Goal: Transaction & Acquisition: Purchase product/service

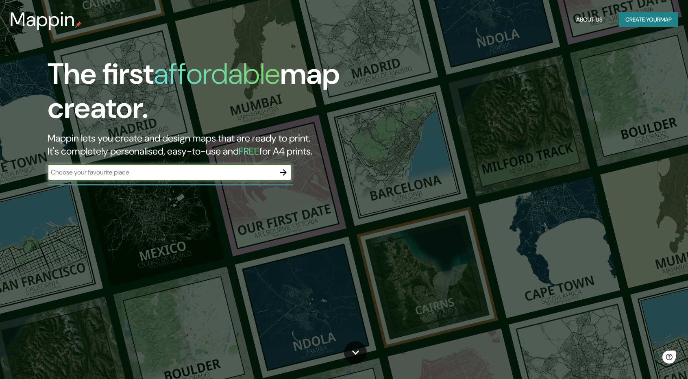
click at [125, 172] on input "text" at bounding box center [162, 172] width 228 height 9
type input "Phoenix"
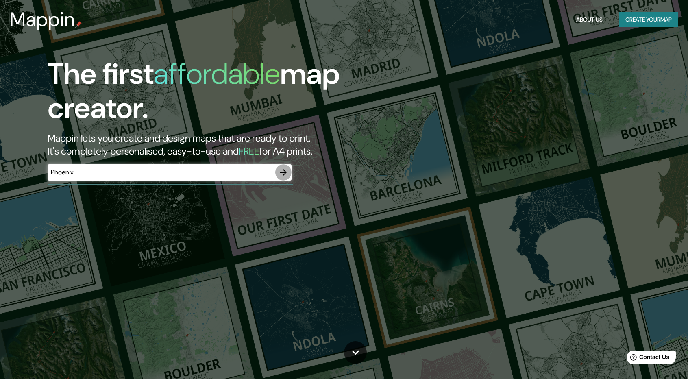
click at [281, 176] on icon "button" at bounding box center [284, 173] width 10 height 10
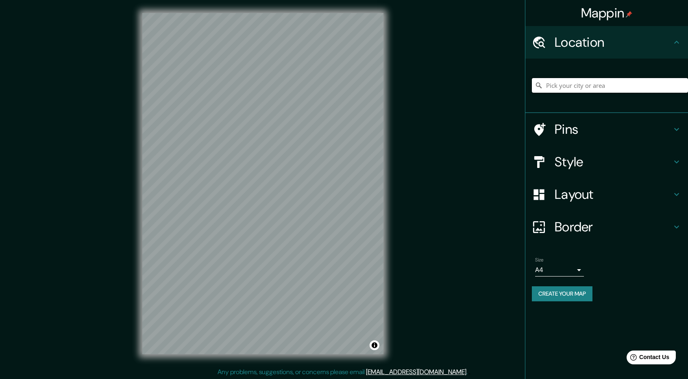
click at [600, 81] on input "Pick your city or area" at bounding box center [610, 85] width 156 height 15
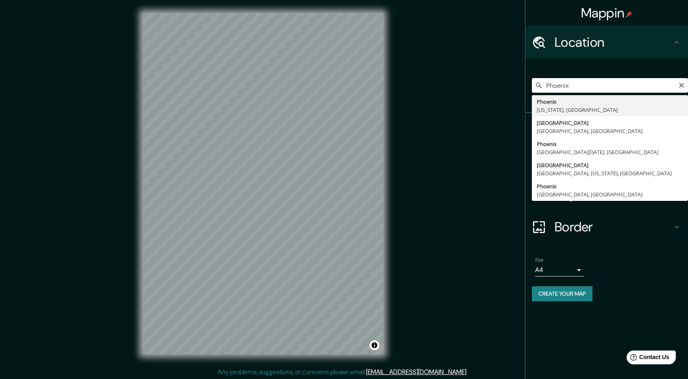
type input "[GEOGRAPHIC_DATA], [US_STATE], [GEOGRAPHIC_DATA]"
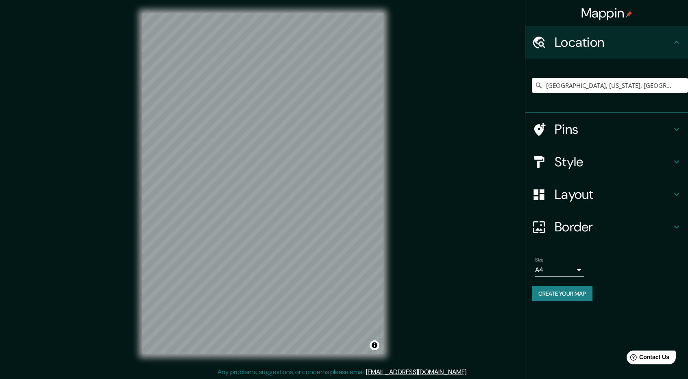
click at [586, 231] on h4 "Border" at bounding box center [613, 227] width 117 height 16
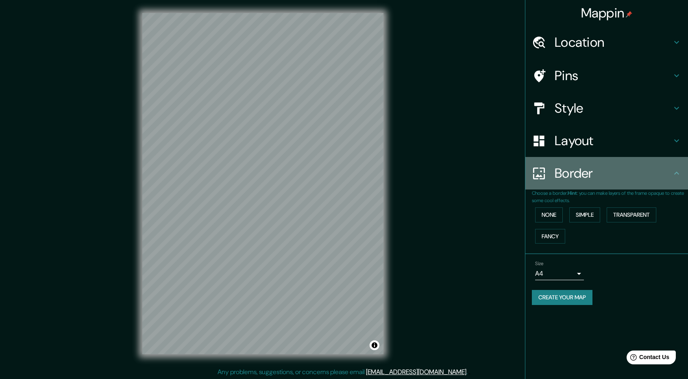
click at [597, 171] on h4 "Border" at bounding box center [613, 173] width 117 height 16
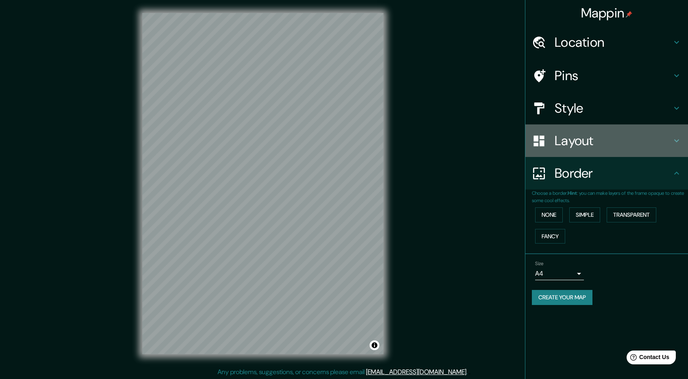
click at [593, 145] on h4 "Layout" at bounding box center [613, 141] width 117 height 16
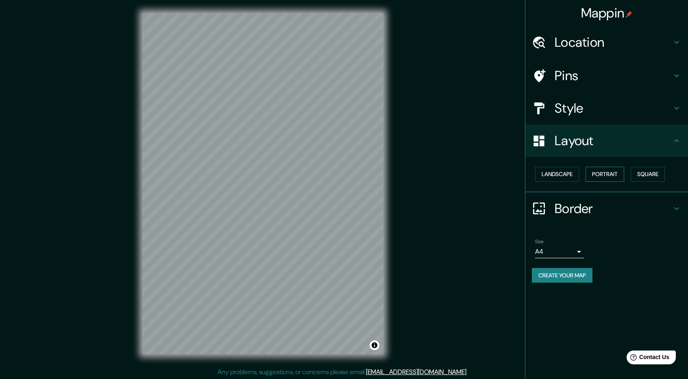
click at [606, 173] on button "Portrait" at bounding box center [605, 174] width 39 height 15
click at [547, 175] on button "Landscape" at bounding box center [557, 174] width 44 height 15
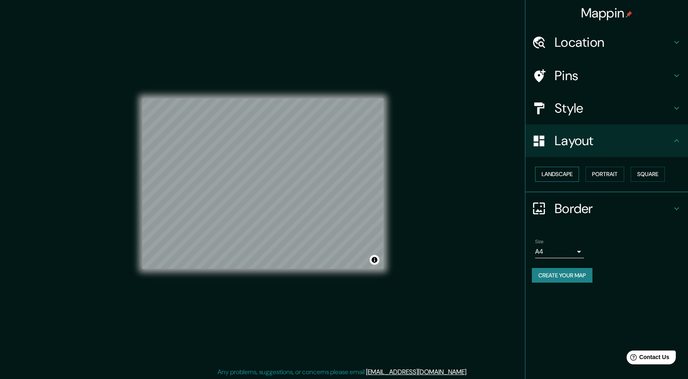
click at [547, 175] on button "Landscape" at bounding box center [557, 174] width 44 height 15
click at [605, 165] on div "Landscape [GEOGRAPHIC_DATA]" at bounding box center [610, 174] width 156 height 22
click at [619, 177] on button "Portrait" at bounding box center [605, 174] width 39 height 15
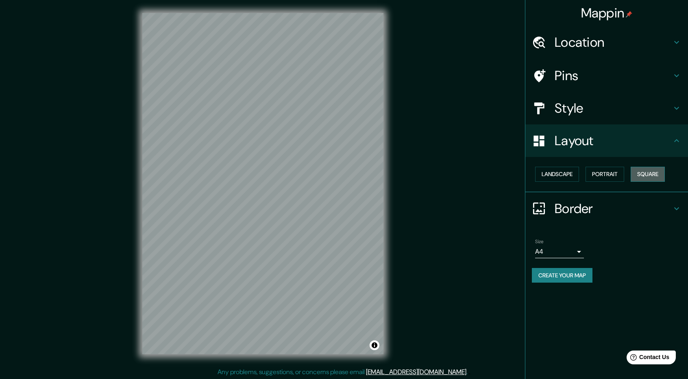
click at [656, 178] on button "Square" at bounding box center [648, 174] width 34 height 15
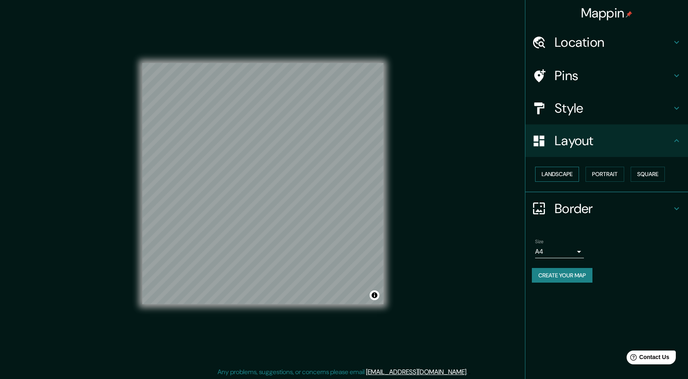
click at [547, 177] on button "Landscape" at bounding box center [557, 174] width 44 height 15
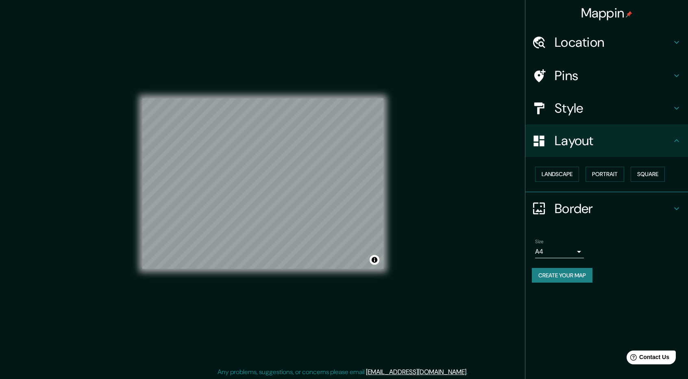
click at [587, 75] on h4 "Pins" at bounding box center [613, 75] width 117 height 16
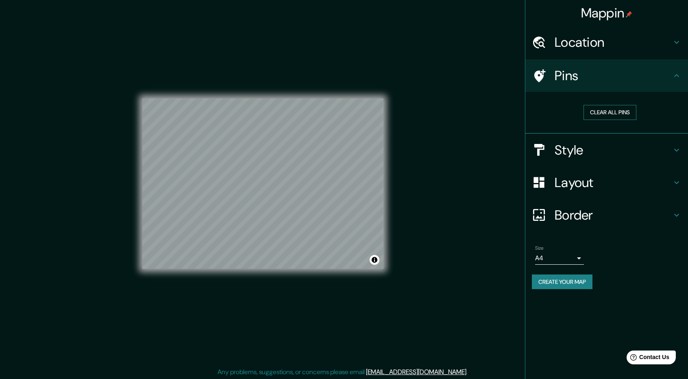
click at [607, 112] on button "Clear all pins" at bounding box center [609, 112] width 53 height 15
click at [589, 39] on h4 "Location" at bounding box center [613, 42] width 117 height 16
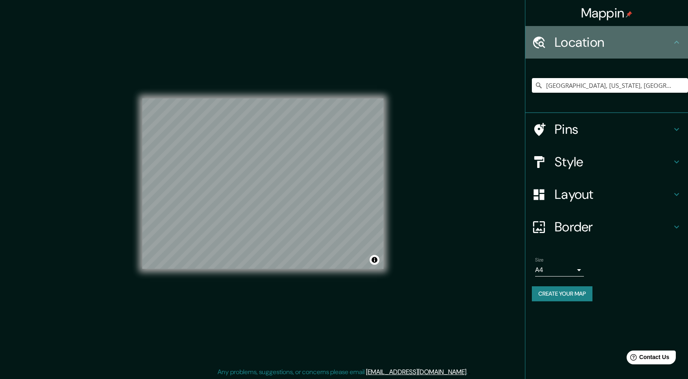
click at [589, 40] on h4 "Location" at bounding box center [613, 42] width 117 height 16
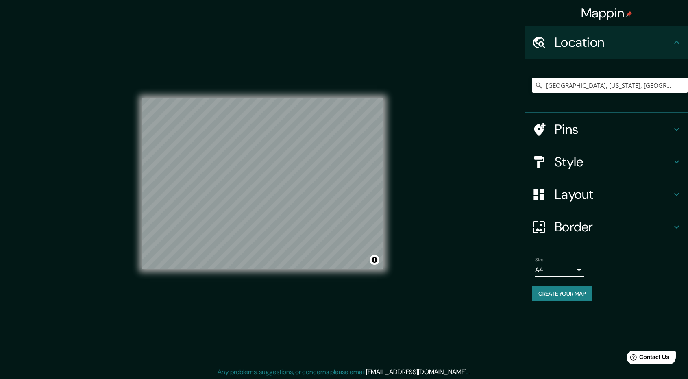
click at [559, 157] on h4 "Style" at bounding box center [613, 162] width 117 height 16
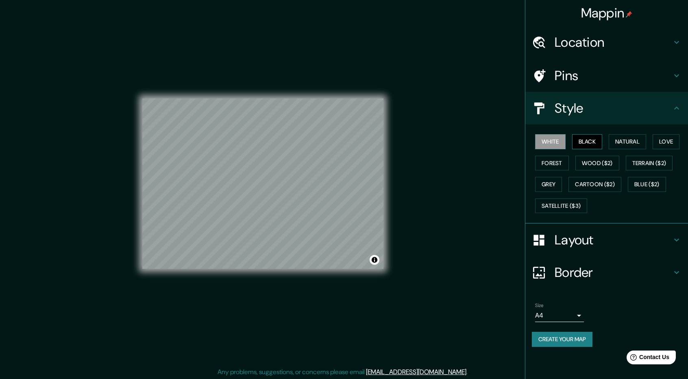
click at [589, 143] on button "Black" at bounding box center [587, 141] width 30 height 15
click at [625, 143] on button "Natural" at bounding box center [627, 141] width 37 height 15
click at [667, 141] on button "Love" at bounding box center [666, 141] width 27 height 15
click at [597, 163] on button "Wood ($2)" at bounding box center [597, 163] width 44 height 15
click at [552, 162] on button "Forest" at bounding box center [552, 163] width 34 height 15
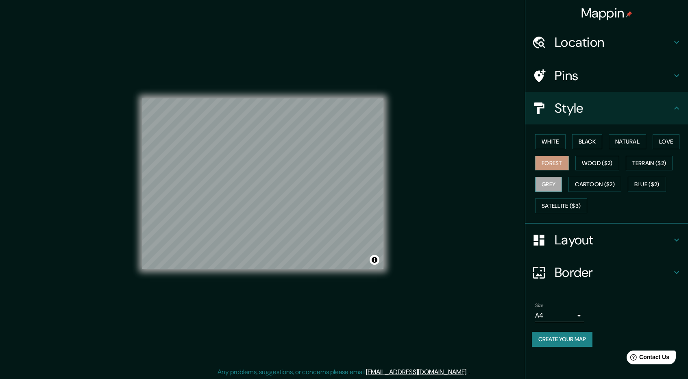
click at [548, 187] on button "Grey" at bounding box center [548, 184] width 27 height 15
click at [549, 144] on button "White" at bounding box center [550, 141] width 30 height 15
click at [563, 241] on h4 "Layout" at bounding box center [613, 240] width 117 height 16
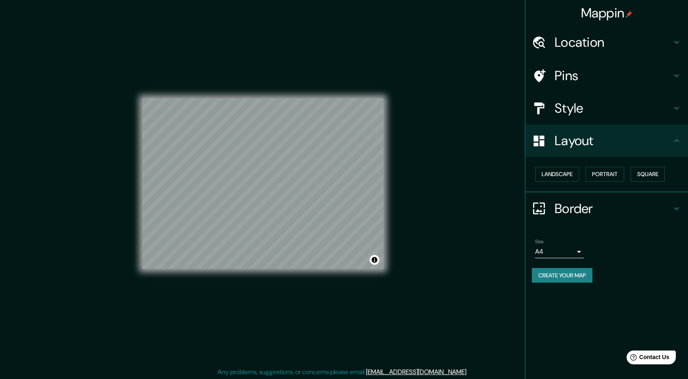
click at [573, 144] on h4 "Layout" at bounding box center [613, 141] width 117 height 16
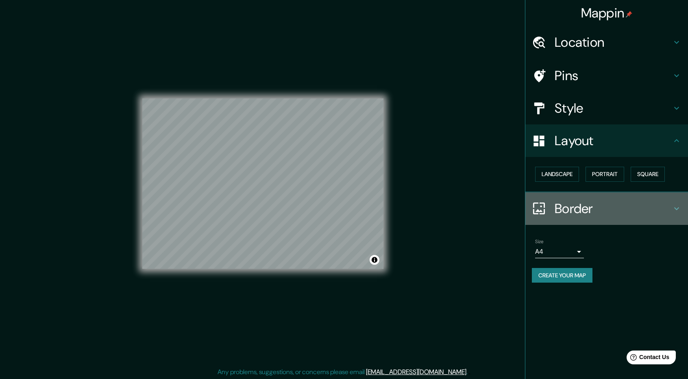
click at [567, 214] on h4 "Border" at bounding box center [613, 208] width 117 height 16
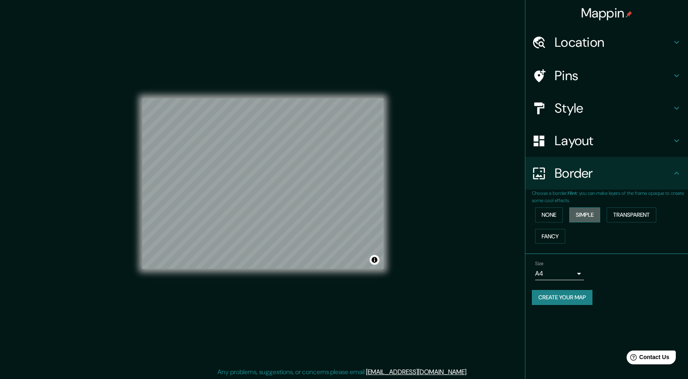
click at [580, 215] on button "Simple" at bounding box center [584, 214] width 31 height 15
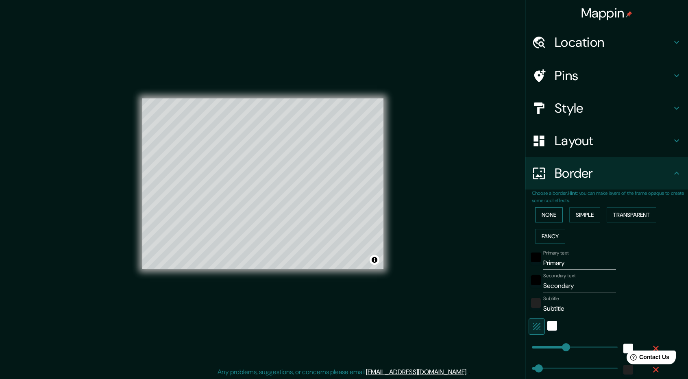
click at [549, 215] on button "None" at bounding box center [549, 214] width 28 height 15
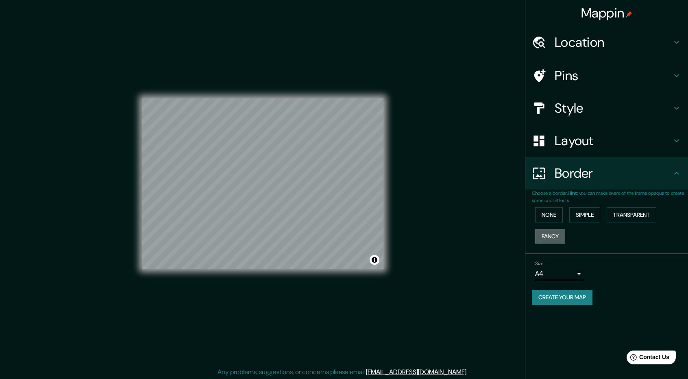
click at [549, 235] on button "Fancy" at bounding box center [550, 236] width 30 height 15
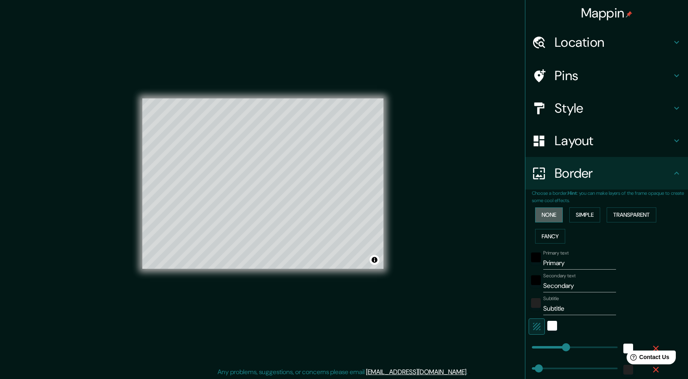
click at [549, 215] on button "None" at bounding box center [549, 214] width 28 height 15
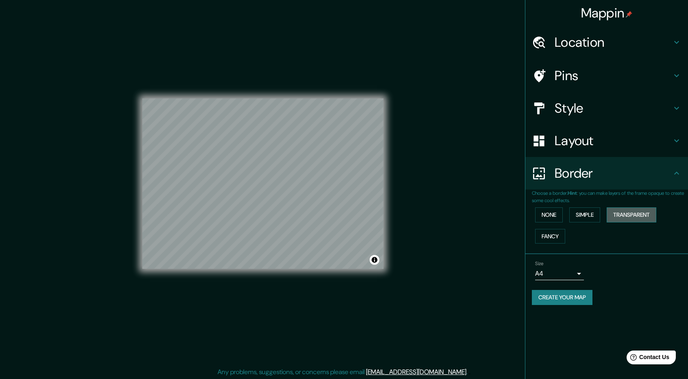
click at [640, 215] on button "Transparent" at bounding box center [632, 214] width 50 height 15
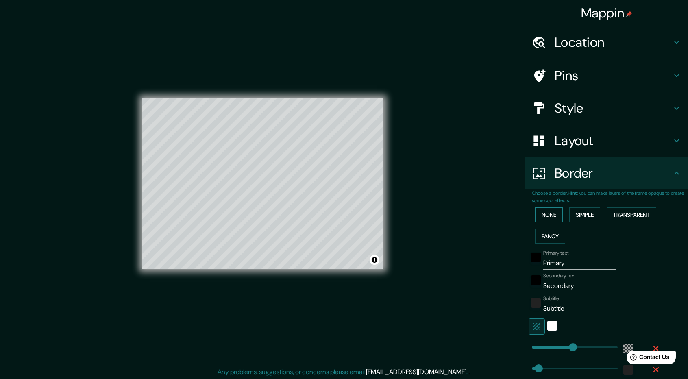
click at [541, 218] on button "None" at bounding box center [549, 214] width 28 height 15
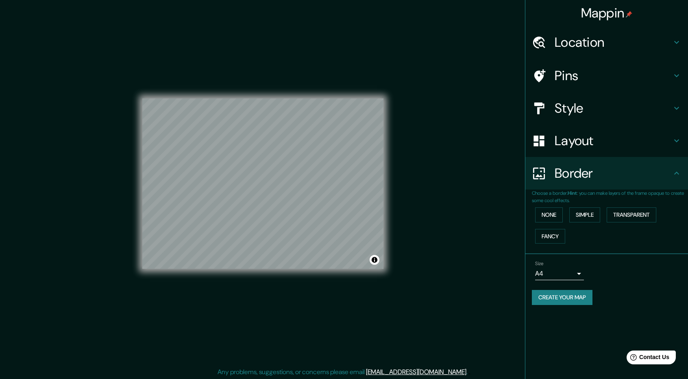
click at [559, 275] on body "Mappin Location [GEOGRAPHIC_DATA], [US_STATE], [GEOGRAPHIC_DATA] Pins Style Lay…" at bounding box center [344, 189] width 688 height 379
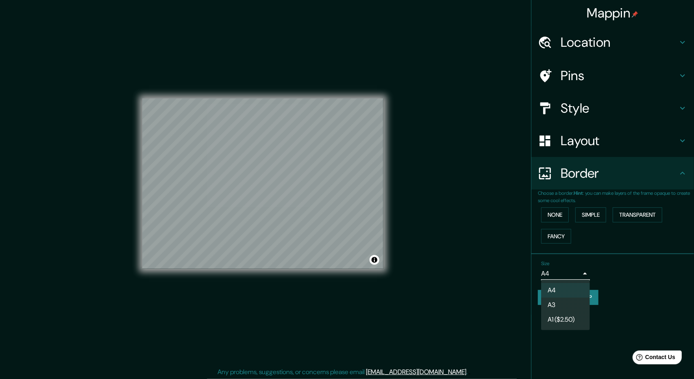
click at [559, 287] on li "A4" at bounding box center [565, 290] width 49 height 15
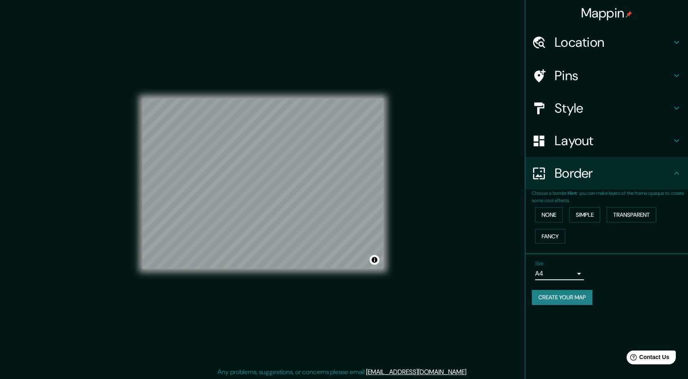
click at [564, 103] on h4 "Style" at bounding box center [613, 108] width 117 height 16
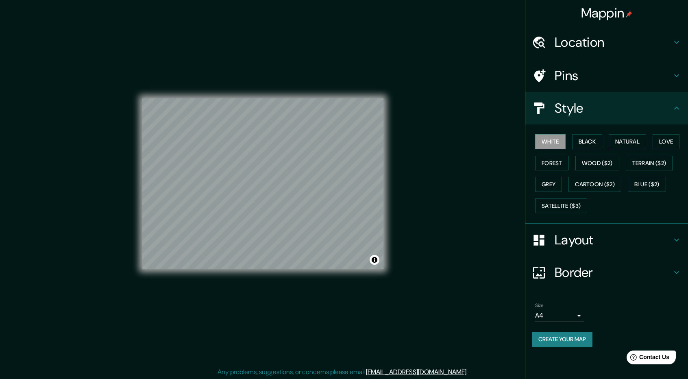
click at [564, 103] on h4 "Style" at bounding box center [613, 108] width 117 height 16
click at [573, 63] on div "Pins" at bounding box center [606, 75] width 163 height 33
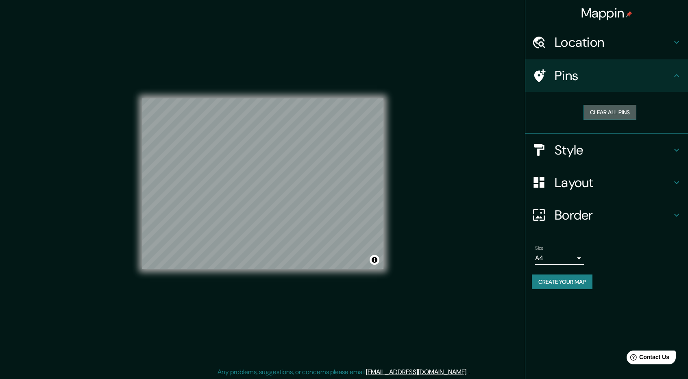
click at [607, 115] on button "Clear all pins" at bounding box center [609, 112] width 53 height 15
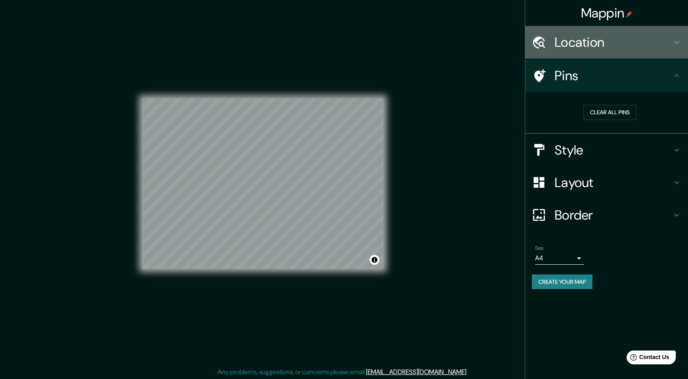
click at [579, 37] on h4 "Location" at bounding box center [613, 42] width 117 height 16
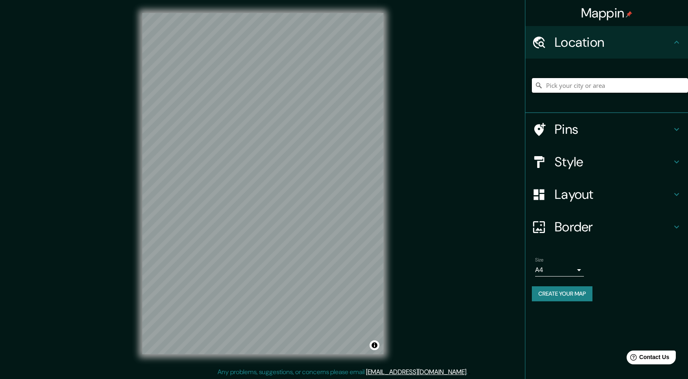
click at [573, 86] on input "Pick your city or area" at bounding box center [610, 85] width 156 height 15
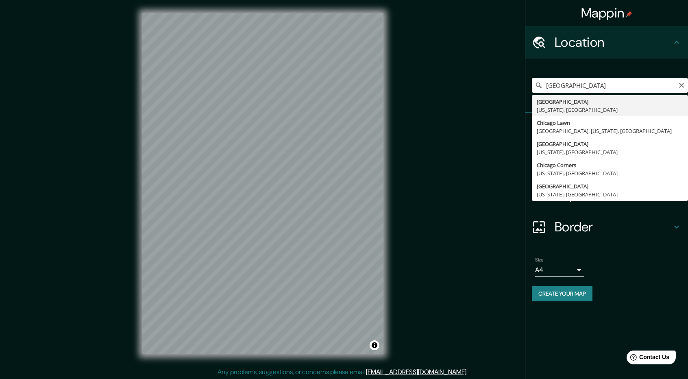
type input "Chicago, Illinois, Estados Unidos"
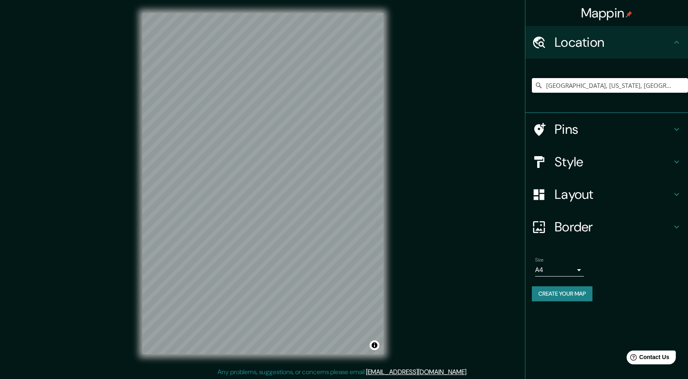
click at [586, 190] on h4 "Layout" at bounding box center [613, 194] width 117 height 16
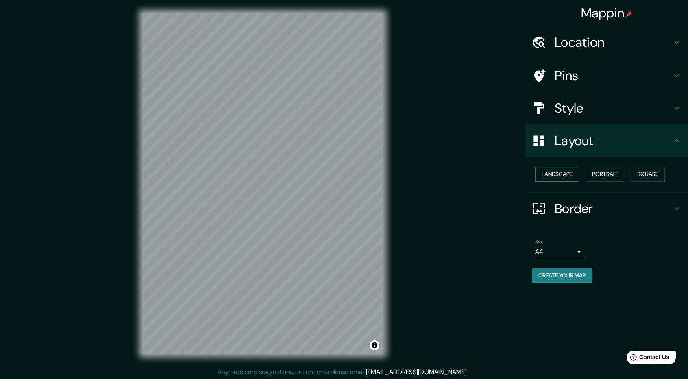
click at [558, 174] on button "Landscape" at bounding box center [557, 174] width 44 height 15
